Goal: Task Accomplishment & Management: Use online tool/utility

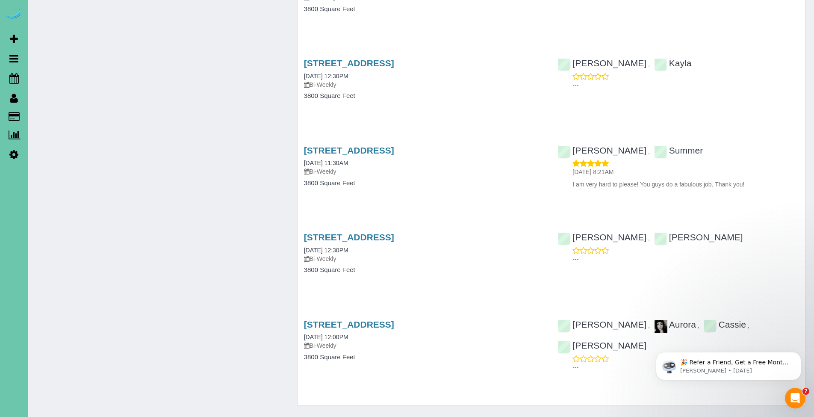
scroll to position [2253, 0]
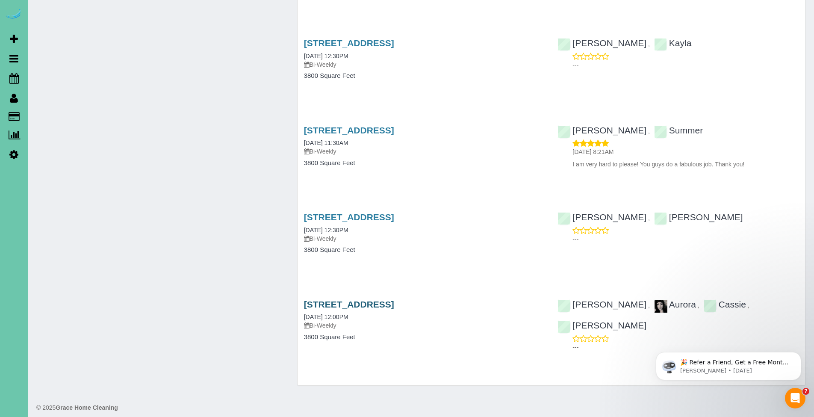
click at [394, 299] on link "1605 N 136th Street, Omaha, NE 68154" at bounding box center [349, 304] width 90 height 10
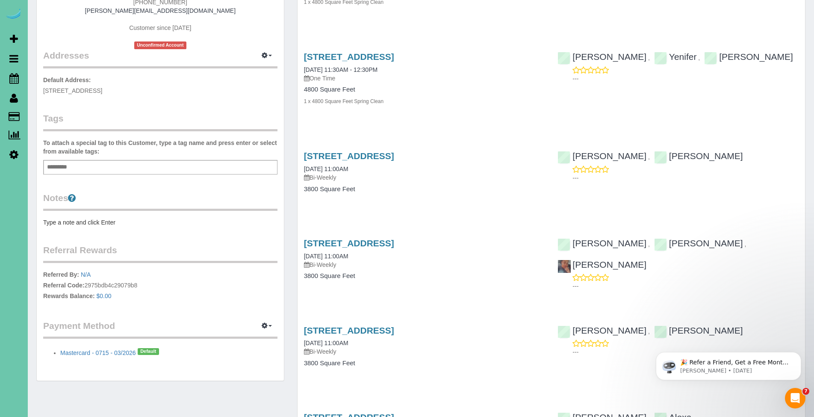
scroll to position [141, 0]
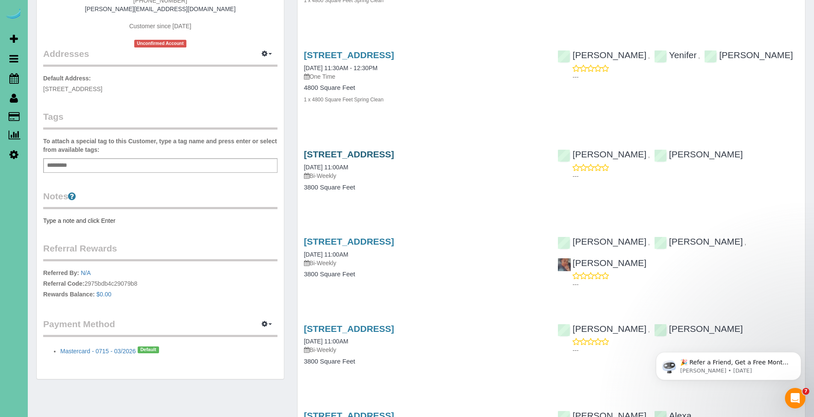
click at [383, 154] on link "1605 N 136th Street, Omaha, NE 68154" at bounding box center [349, 154] width 90 height 10
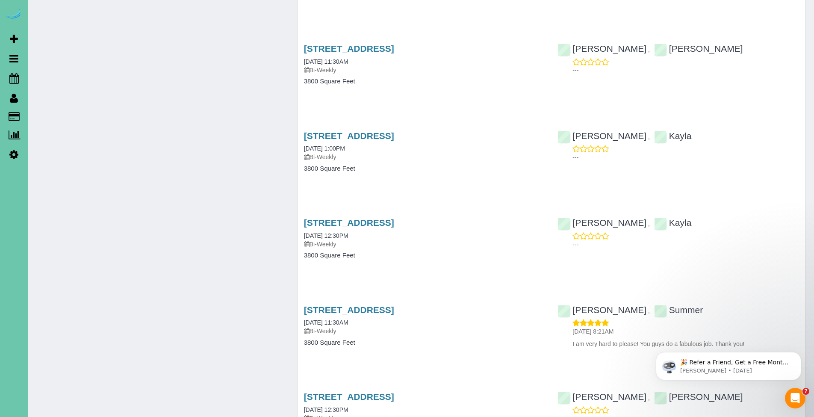
scroll to position [2253, 0]
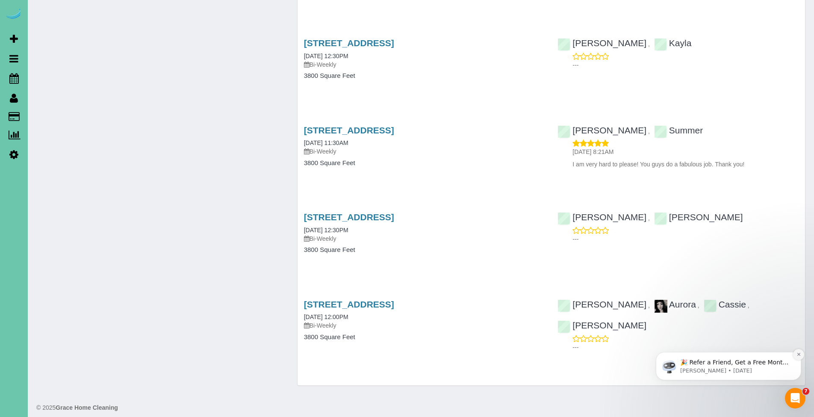
click at [797, 356] on icon "Dismiss notification" at bounding box center [798, 354] width 5 height 5
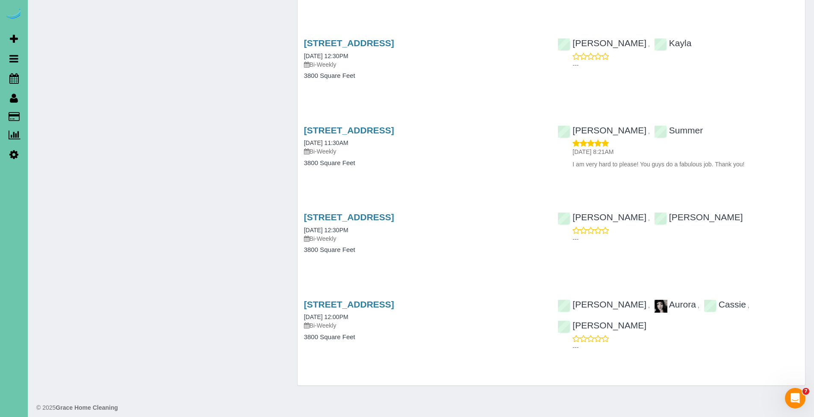
click at [486, 215] on div "1605 N 136th Street, Omaha, NE 68154 08/19/2021 12:30PM Bi-Weekly" at bounding box center [424, 227] width 241 height 31
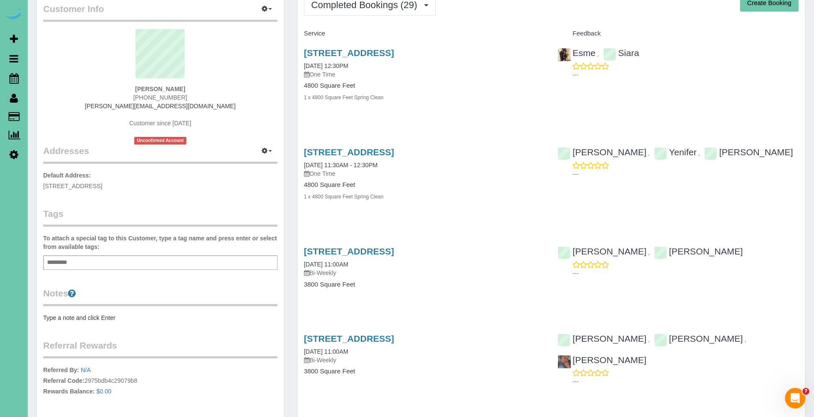
scroll to position [0, 0]
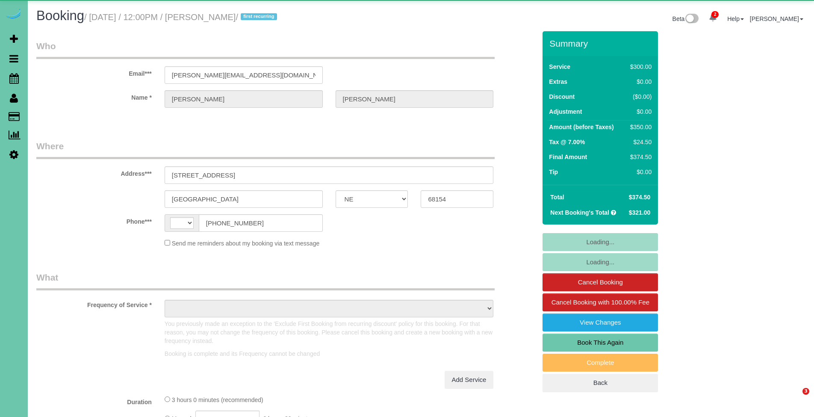
select select "NE"
select select "string:check"
select select "string:US"
select select "object:655"
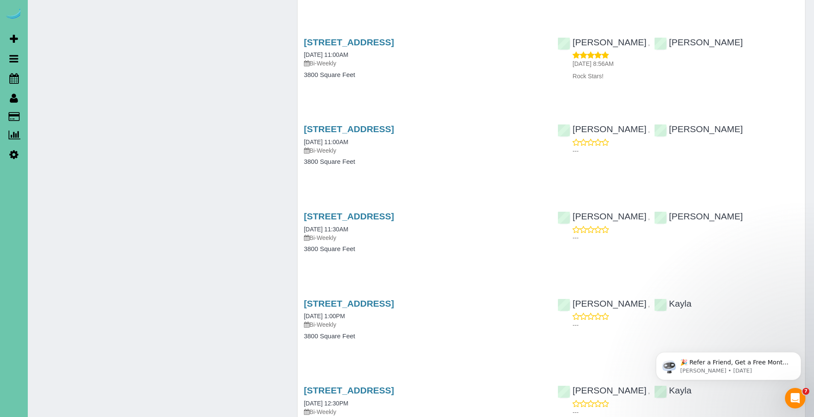
scroll to position [2253, 0]
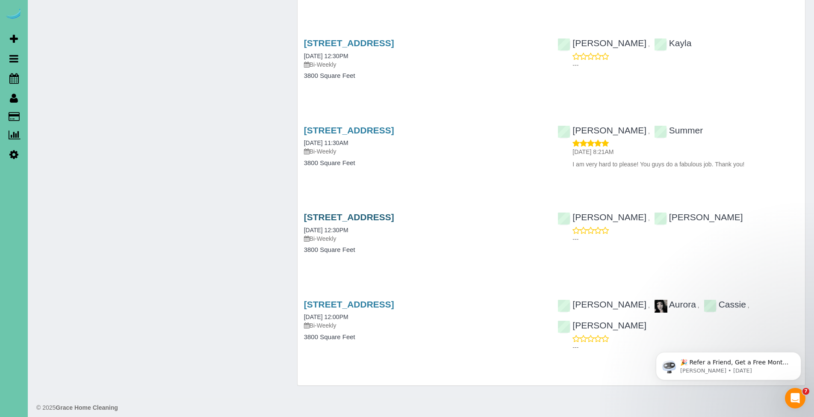
click at [388, 212] on link "1605 N 136th Street, Omaha, NE 68154" at bounding box center [349, 217] width 90 height 10
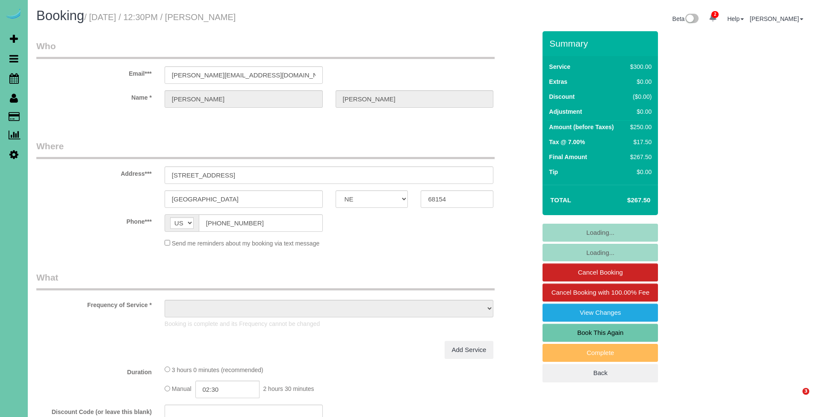
select select "NE"
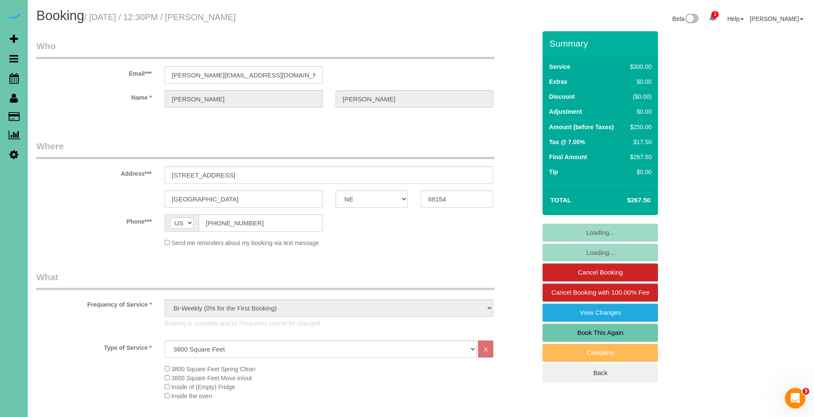
select select "object:927"
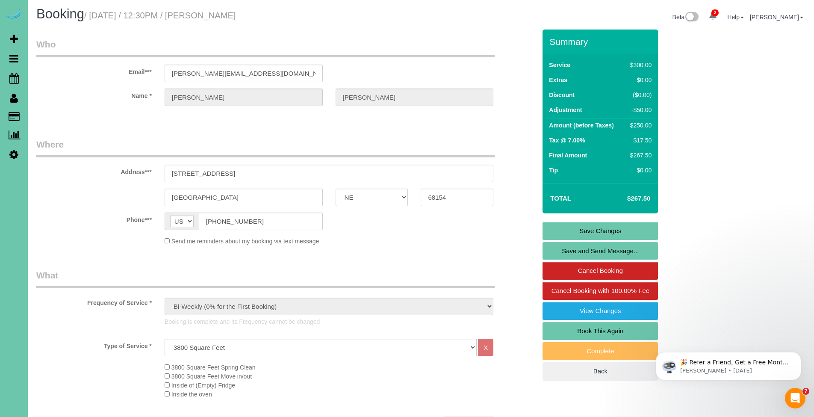
scroll to position [3, 0]
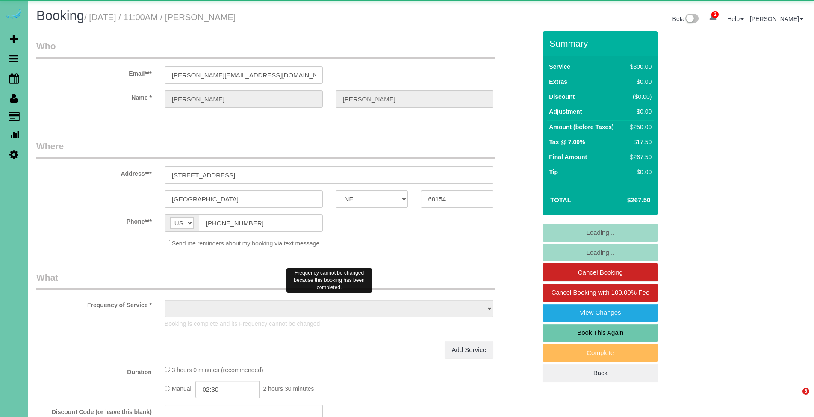
select select "NE"
select select "object:651"
select select "string:fspay-a164d3a3-676c-4580-98d9-6aca585cf417"
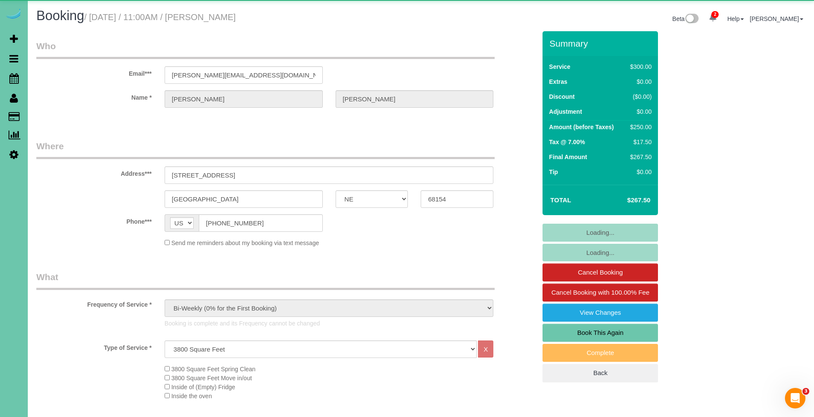
select select "object:949"
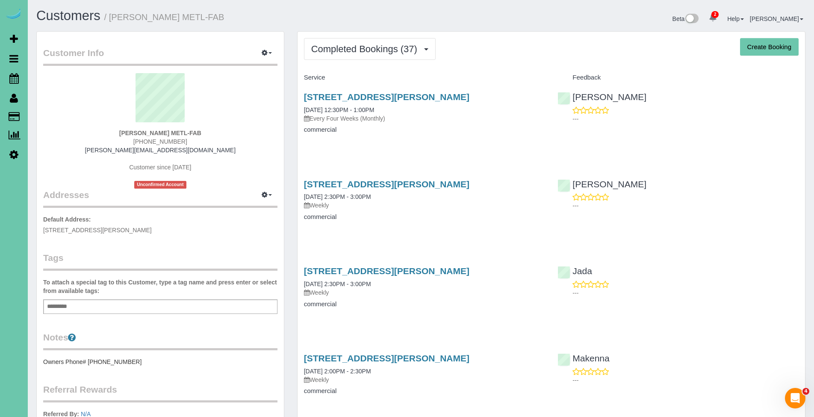
click at [472, 121] on p "Every Four Weeks (Monthly)" at bounding box center [424, 118] width 241 height 9
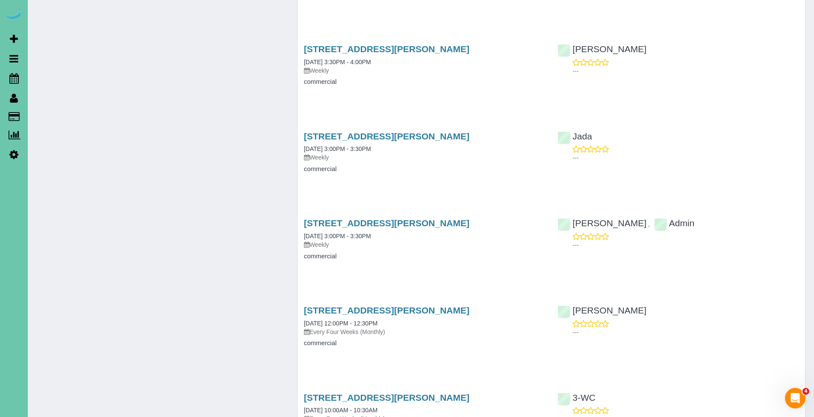
scroll to position [2395, 0]
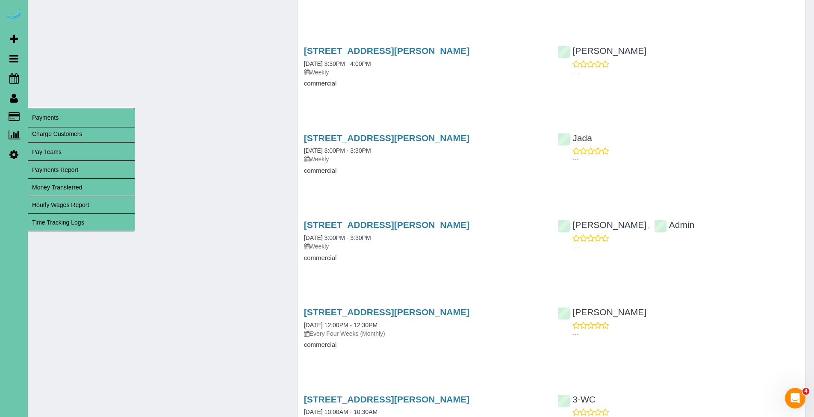
click at [14, 117] on icon at bounding box center [14, 116] width 11 height 8
click at [71, 220] on link "Time Tracking Logs" at bounding box center [81, 222] width 107 height 17
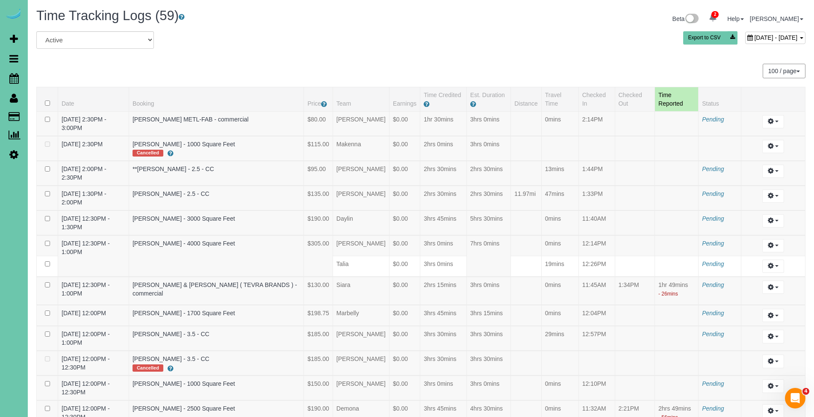
click at [754, 36] on span "[DATE] - [DATE]" at bounding box center [775, 37] width 43 height 7
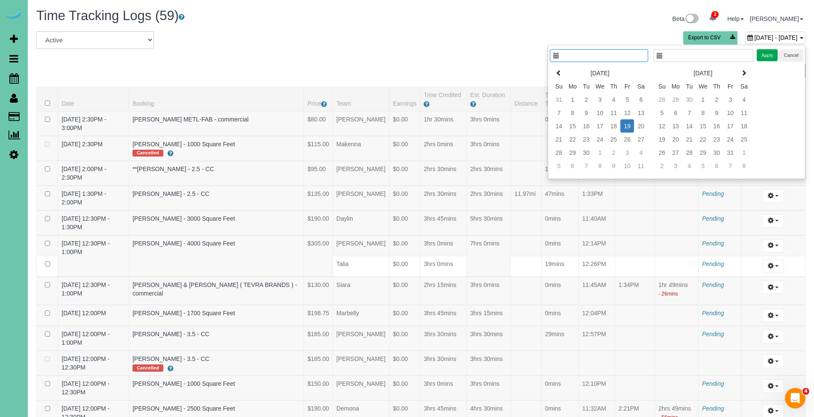
type input "**********"
click at [560, 72] on icon at bounding box center [559, 73] width 6 height 6
type input "**********"
click at [629, 140] on td "22" at bounding box center [627, 138] width 14 height 13
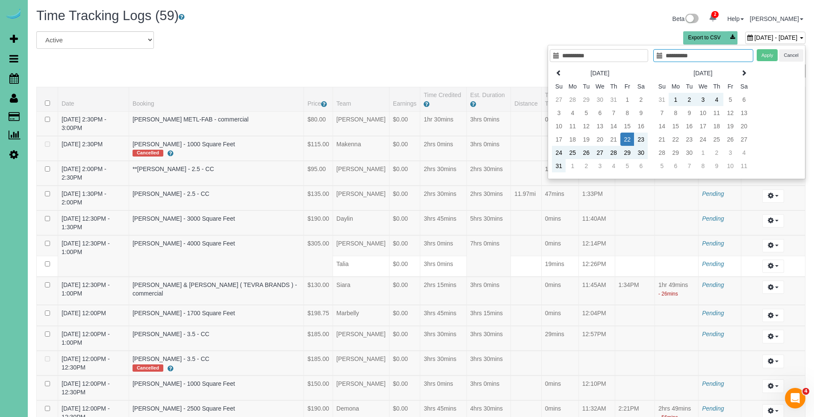
click at [623, 138] on td "22" at bounding box center [627, 138] width 14 height 13
type input "**********"
click at [628, 140] on td "22" at bounding box center [627, 138] width 14 height 13
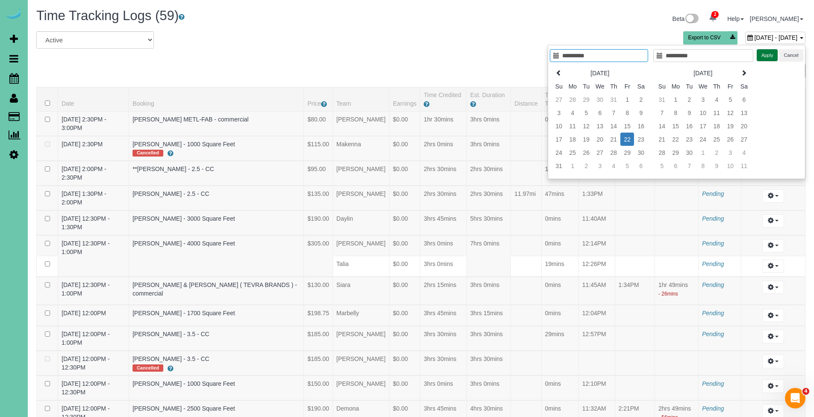
click at [767, 53] on button "Apply" at bounding box center [766, 55] width 21 height 12
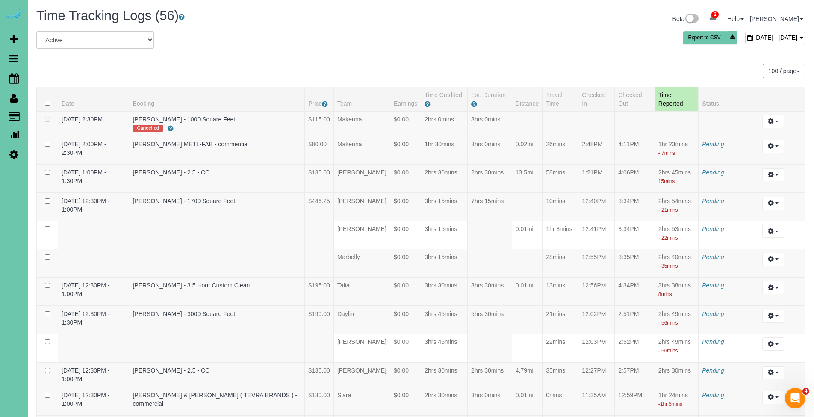
click at [757, 41] on span "[DATE] - [DATE]" at bounding box center [775, 37] width 43 height 7
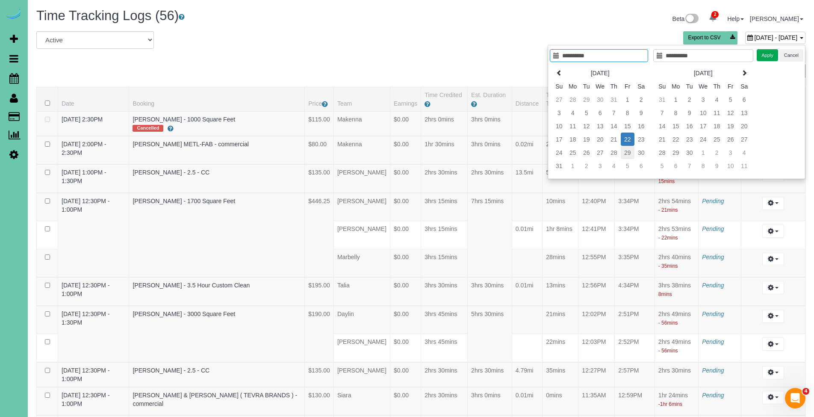
type input "**********"
click at [628, 154] on td "29" at bounding box center [627, 152] width 14 height 13
type input "**********"
click at [628, 154] on td "29" at bounding box center [627, 152] width 14 height 13
click at [764, 53] on button "Apply" at bounding box center [766, 55] width 21 height 12
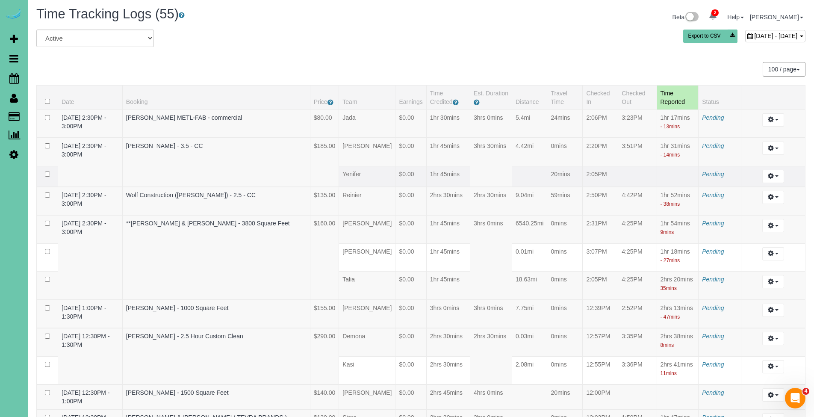
scroll to position [3, 0]
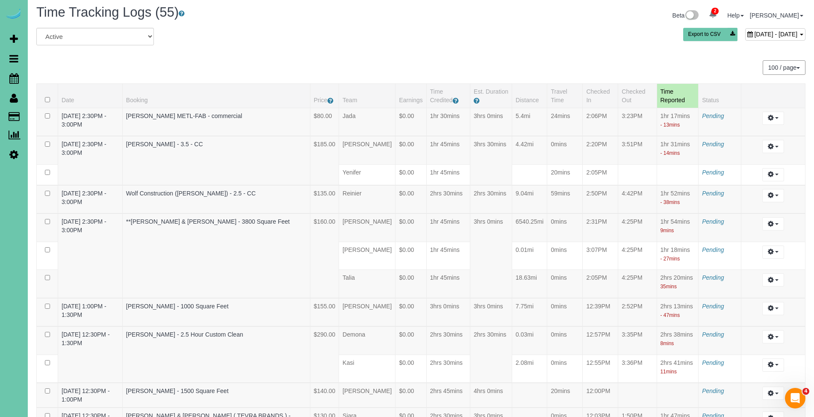
click at [745, 38] on div "[DATE] - [DATE]" at bounding box center [775, 34] width 60 height 12
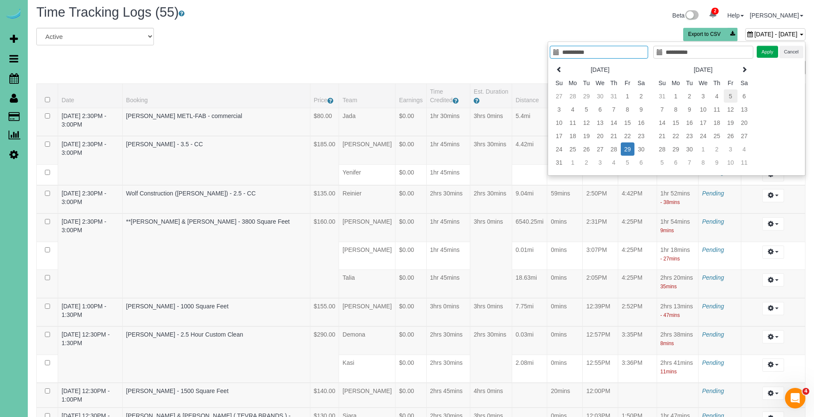
type input "**********"
click at [732, 96] on td "5" at bounding box center [730, 95] width 14 height 13
type input "**********"
click at [732, 96] on td "5" at bounding box center [730, 95] width 14 height 13
click at [764, 51] on button "Apply" at bounding box center [766, 52] width 21 height 12
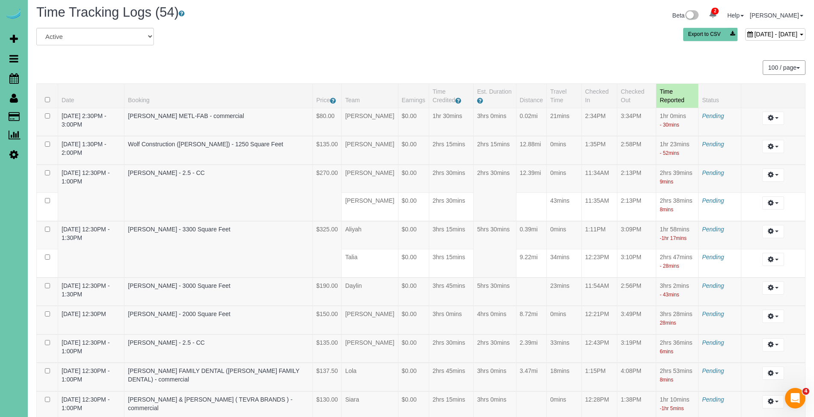
click at [754, 32] on span "[DATE] - [DATE]" at bounding box center [775, 34] width 43 height 7
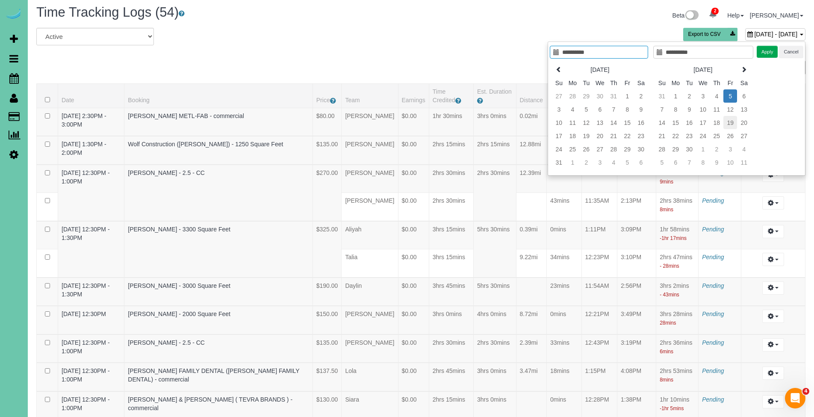
type input "**********"
click at [728, 125] on td "19" at bounding box center [730, 122] width 14 height 13
type input "**********"
click at [728, 125] on td "19" at bounding box center [730, 122] width 14 height 13
type input "**********"
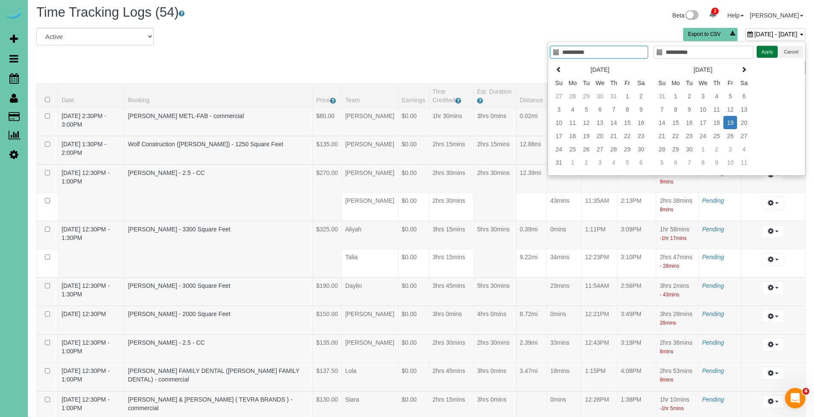
click at [760, 52] on button "Apply" at bounding box center [766, 52] width 21 height 12
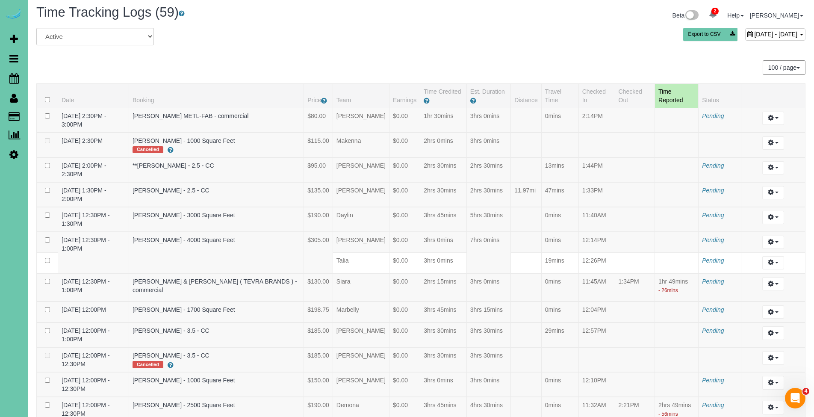
click at [754, 35] on span "[DATE] - [DATE]" at bounding box center [775, 34] width 43 height 7
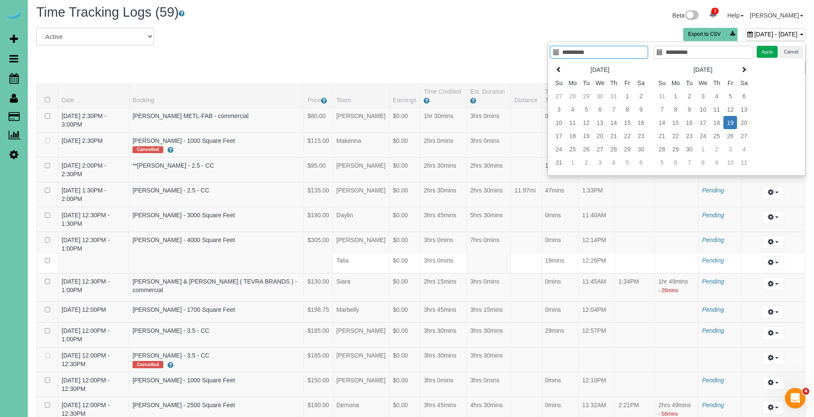
click at [537, 26] on div "Beta 2 Your Notifications You have 0 alerts × You have 4 to charge for [DATE] ×…" at bounding box center [616, 16] width 391 height 23
